Goal: Transaction & Acquisition: Obtain resource

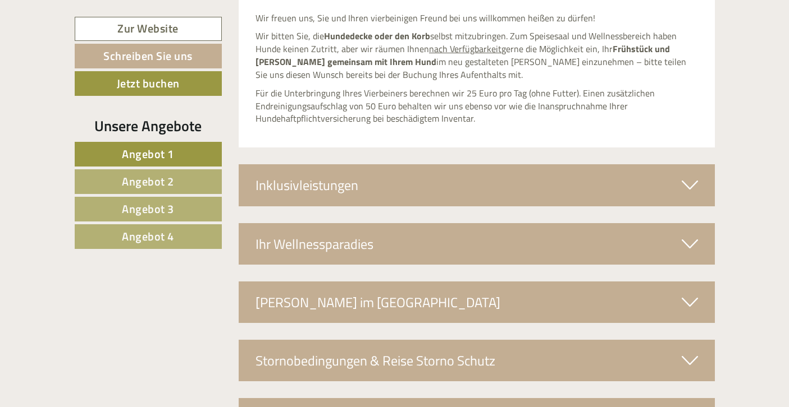
scroll to position [4121, 0]
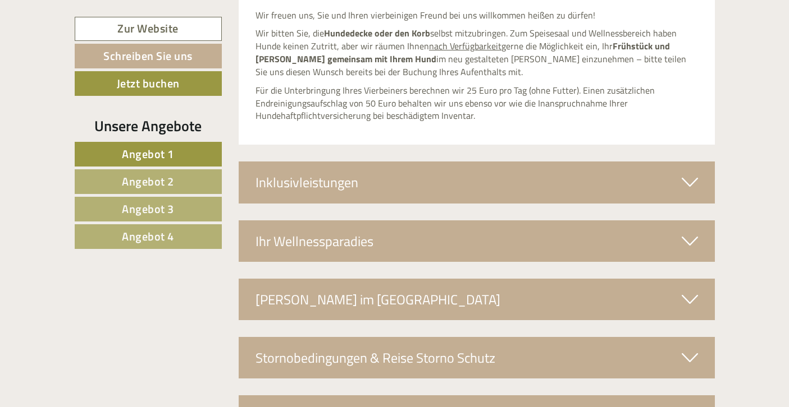
click at [690, 232] on icon at bounding box center [689, 241] width 16 height 19
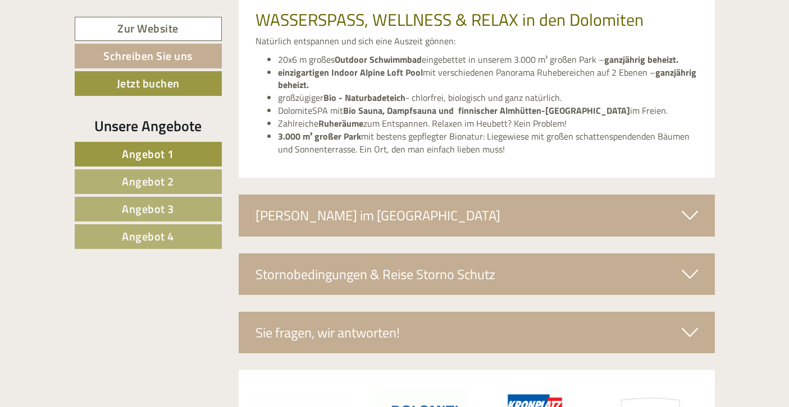
scroll to position [4644, 0]
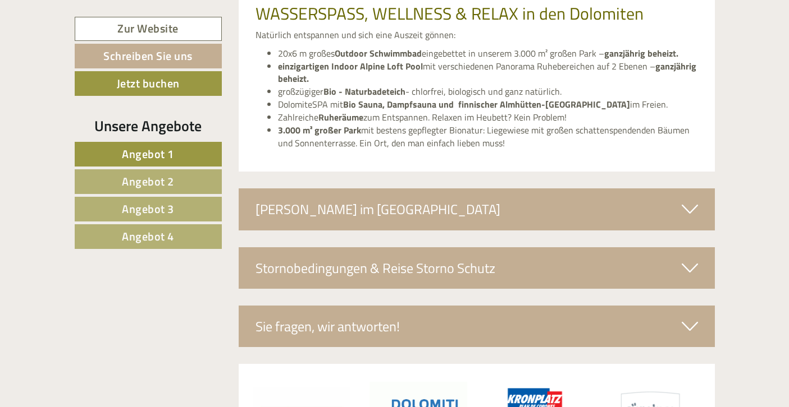
click at [694, 259] on icon at bounding box center [689, 268] width 16 height 19
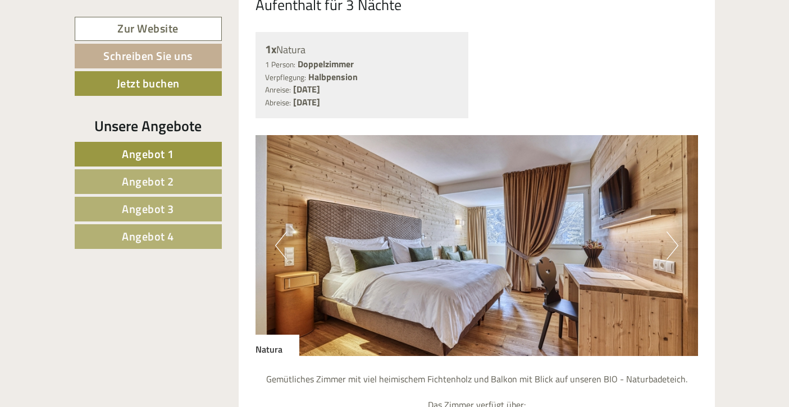
scroll to position [3039, 0]
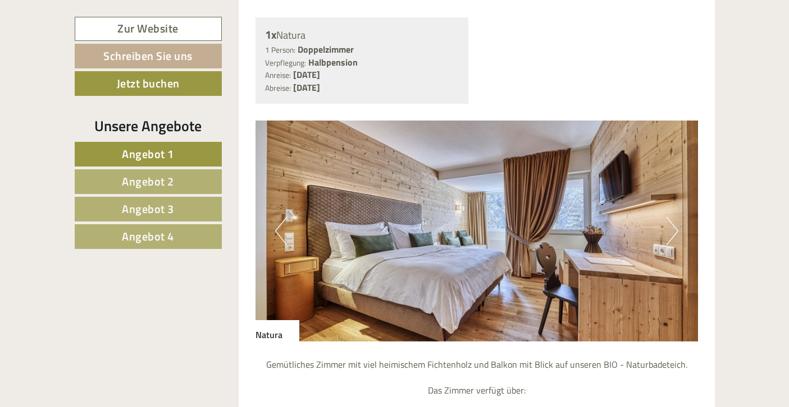
click at [671, 217] on button "Next" at bounding box center [672, 231] width 12 height 28
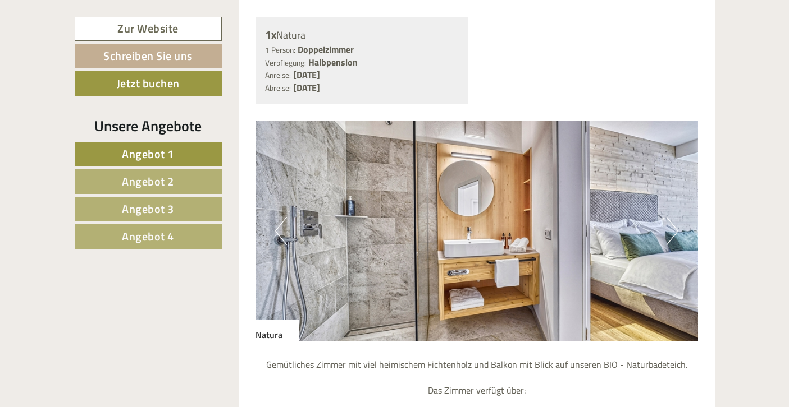
click at [671, 217] on button "Next" at bounding box center [672, 231] width 12 height 28
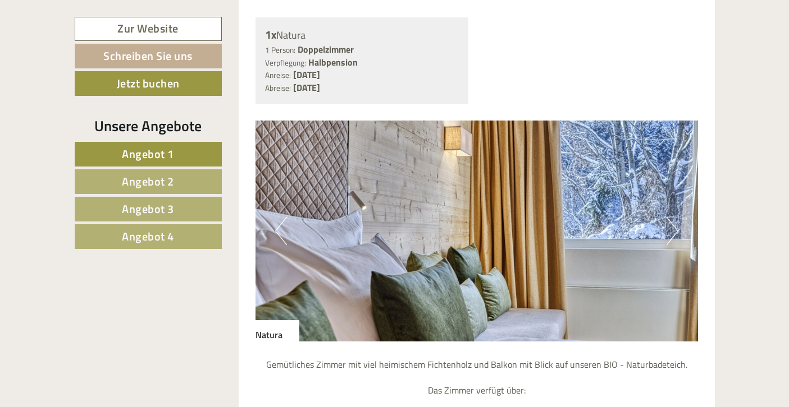
click at [671, 217] on button "Next" at bounding box center [672, 231] width 12 height 28
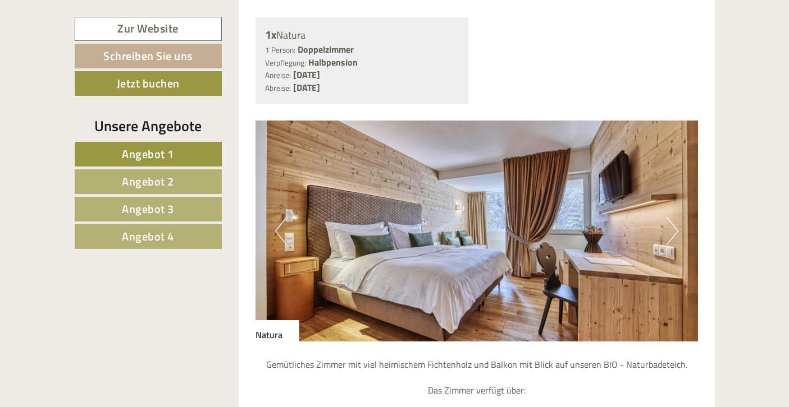
click at [671, 217] on button "Next" at bounding box center [672, 231] width 12 height 28
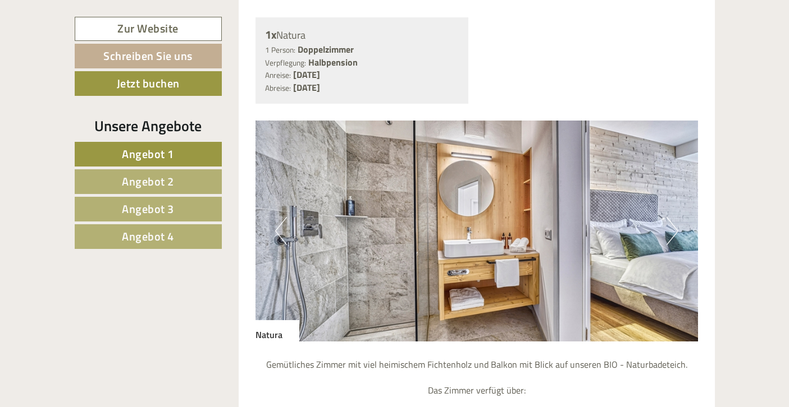
click at [671, 217] on button "Next" at bounding box center [672, 231] width 12 height 28
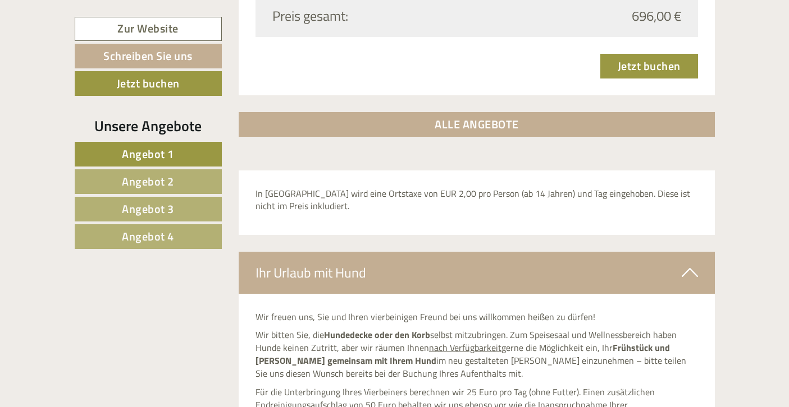
scroll to position [3822, 0]
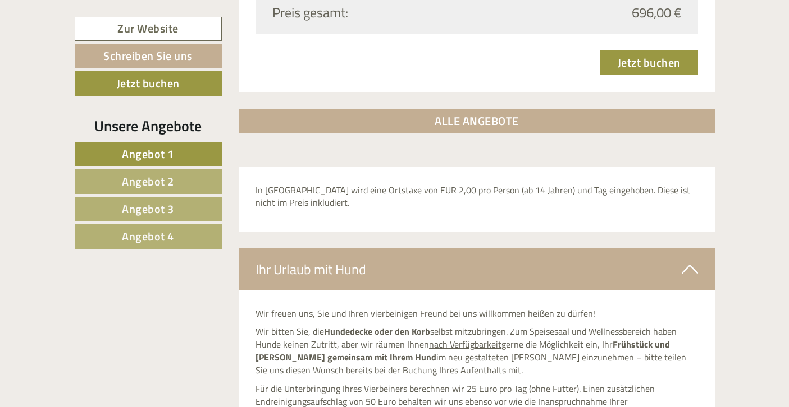
click at [198, 213] on link "Angebot 3" at bounding box center [148, 209] width 147 height 25
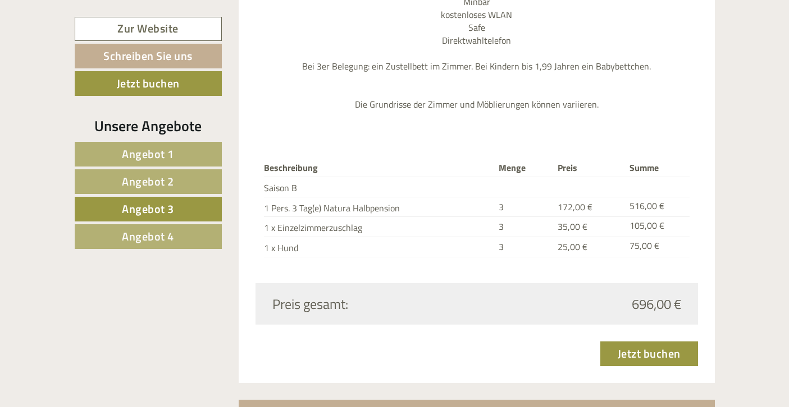
scroll to position [1416, 0]
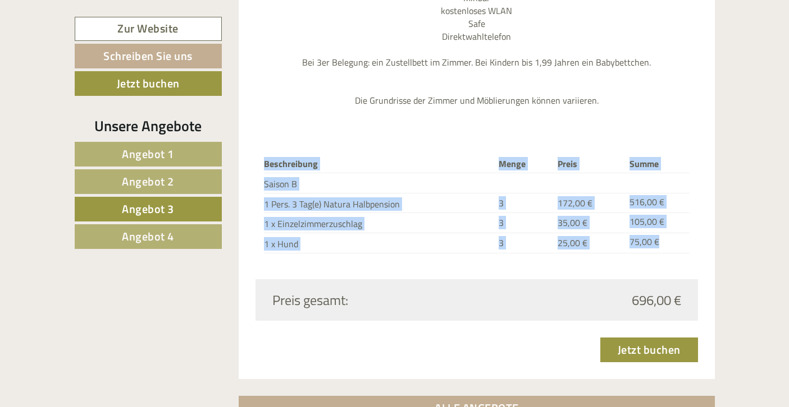
drag, startPoint x: 668, startPoint y: 212, endPoint x: 260, endPoint y: 127, distance: 416.2
click at [260, 130] on div "Beschreibung Menge Preis Summe Saison B 1 Pers. 3 Tag(e) Natura Halbpension 3 1…" at bounding box center [476, 205] width 442 height 150
copy div "Beschreibung Menge Preis Summe Saison B 1 Pers. 3 Tag(e) Natura Halbpension 3 1…"
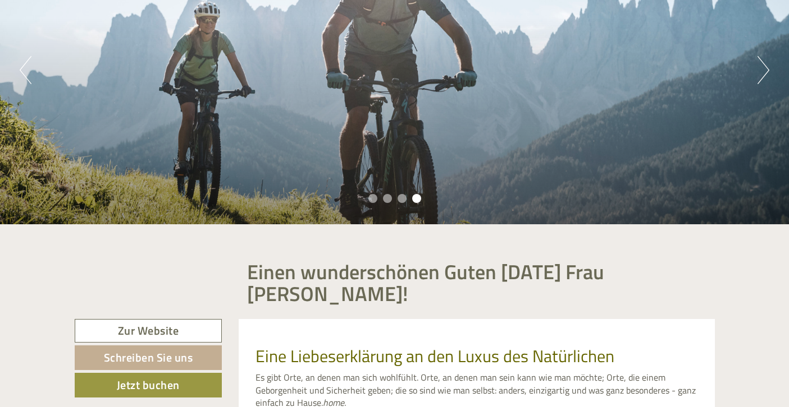
scroll to position [165, 0]
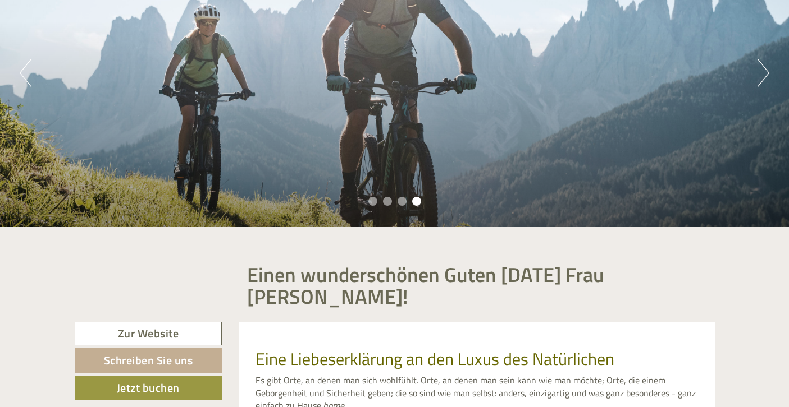
click at [168, 322] on link "Zur Website" at bounding box center [149, 334] width 148 height 24
